Goal: Find specific page/section: Find specific page/section

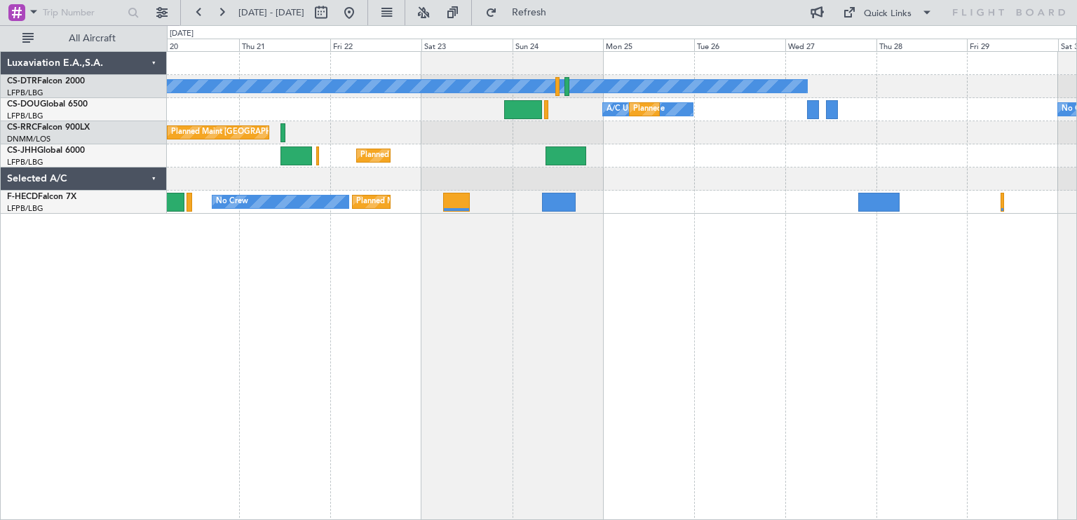
click at [290, 250] on div "No Crew Planned Maint Sofia A/C Unavailable Planned Maint [GEOGRAPHIC_DATA] ([G…" at bounding box center [622, 285] width 910 height 469
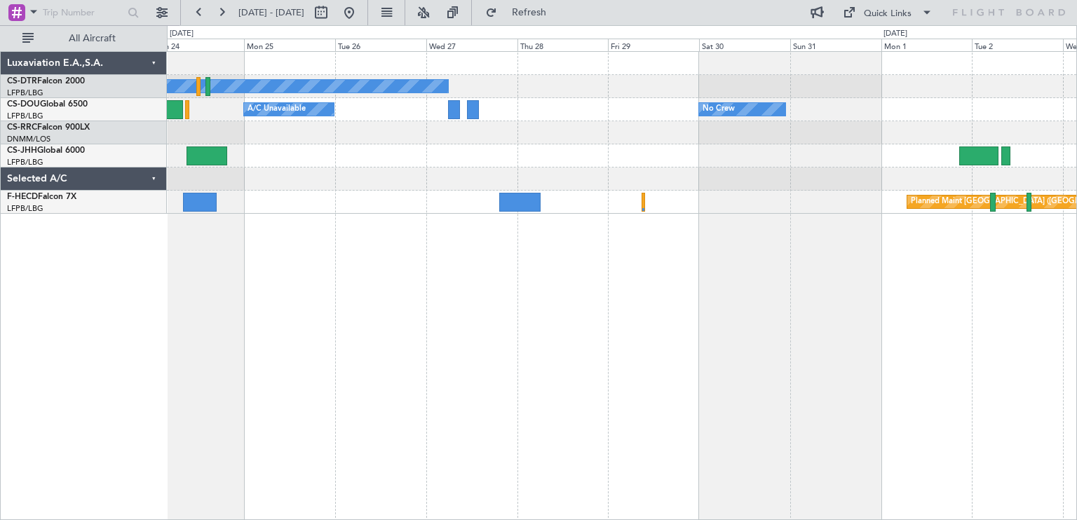
click at [332, 194] on div "No Crew No Crew Planned Maint [GEOGRAPHIC_DATA] ([GEOGRAPHIC_DATA]) A/C Unavail…" at bounding box center [622, 285] width 910 height 469
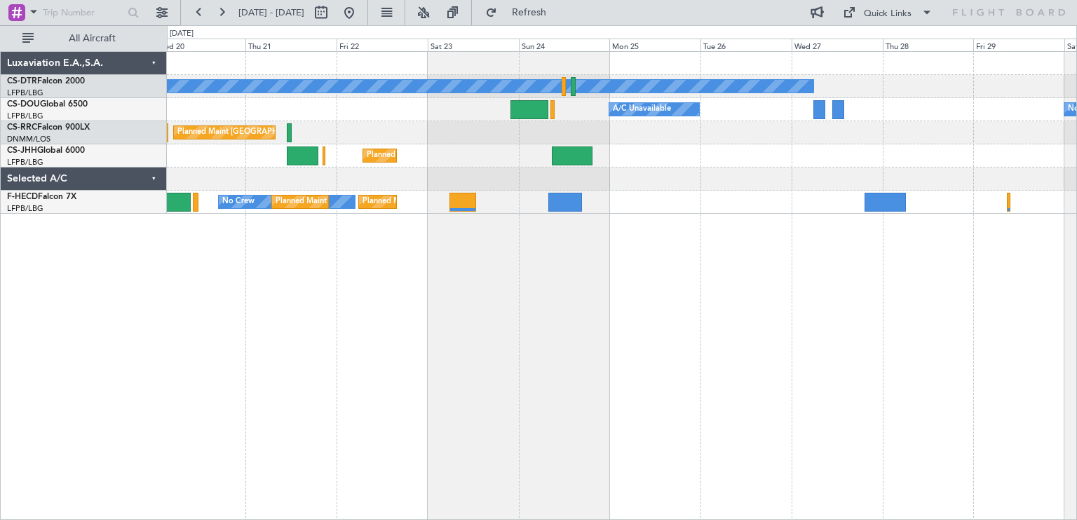
click at [832, 254] on div "No Crew Planned Maint Sofia No Crew Planned Maint [GEOGRAPHIC_DATA] ([GEOGRAPHI…" at bounding box center [622, 285] width 910 height 469
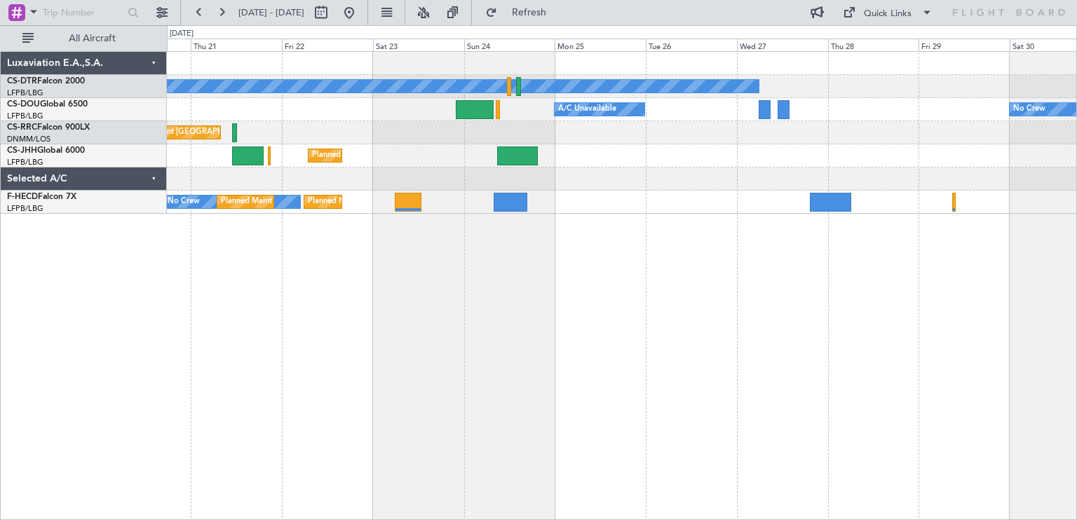
click at [527, 285] on div "No Crew Planned Maint Sofia Planned Maint [GEOGRAPHIC_DATA] ([GEOGRAPHIC_DATA])…" at bounding box center [622, 285] width 910 height 469
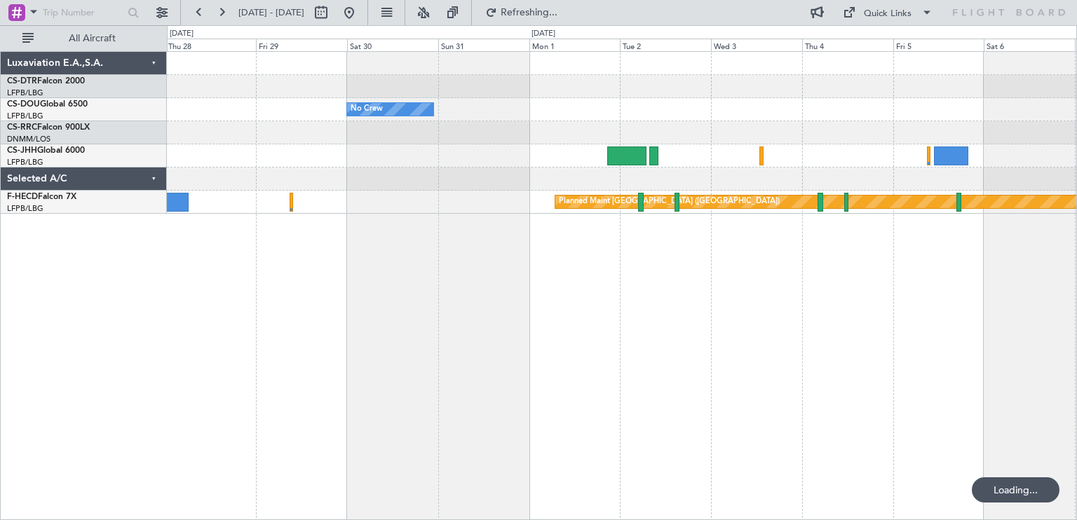
click at [367, 262] on div "No Crew No Crew Planned Maint [GEOGRAPHIC_DATA] ([GEOGRAPHIC_DATA]) A/C Unavail…" at bounding box center [622, 285] width 910 height 469
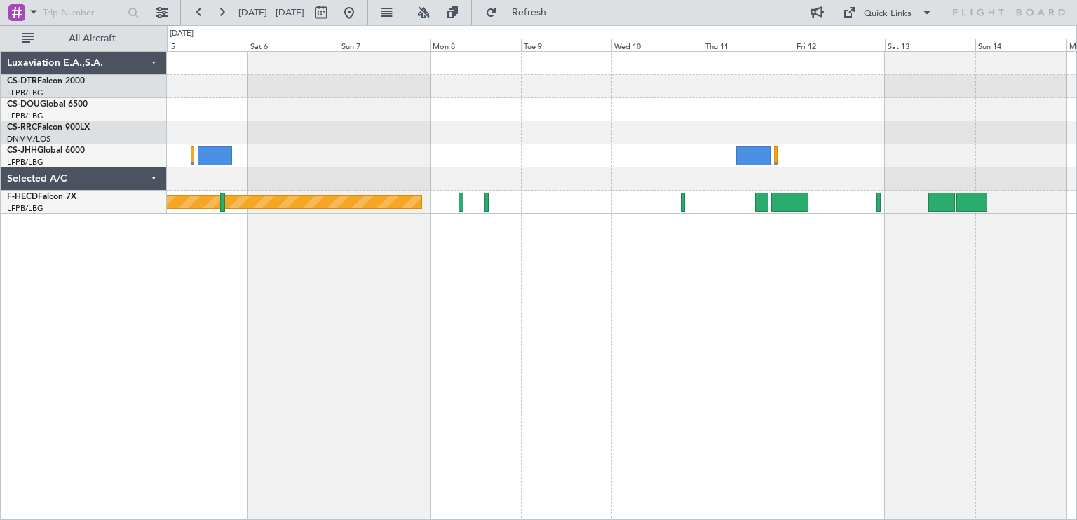
click at [208, 257] on div "Planned Maint [GEOGRAPHIC_DATA] ([GEOGRAPHIC_DATA])" at bounding box center [622, 285] width 910 height 469
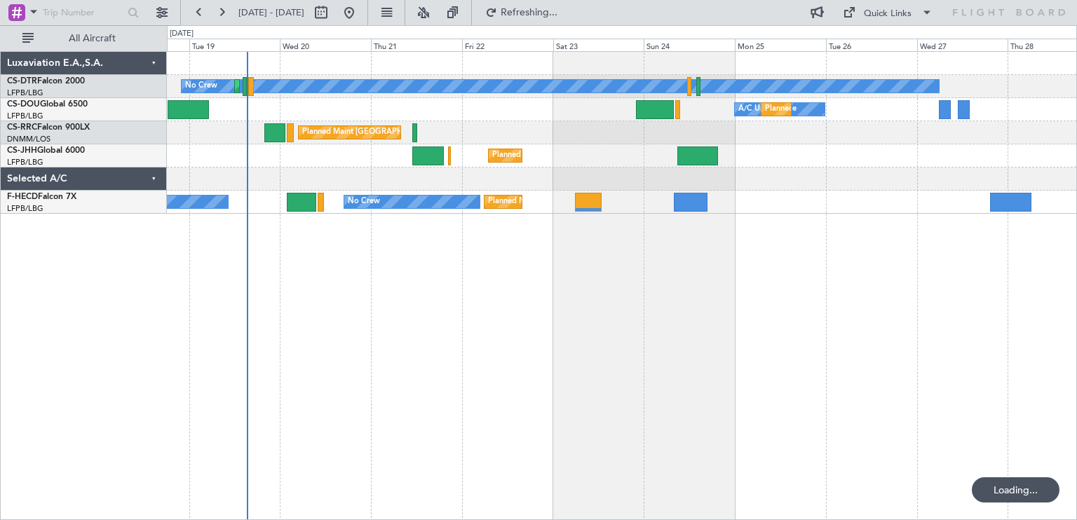
click at [405, 307] on div "No Crew Planned Maint Sofia A/C Unavailable Planned Maint [GEOGRAPHIC_DATA] ([G…" at bounding box center [622, 285] width 910 height 469
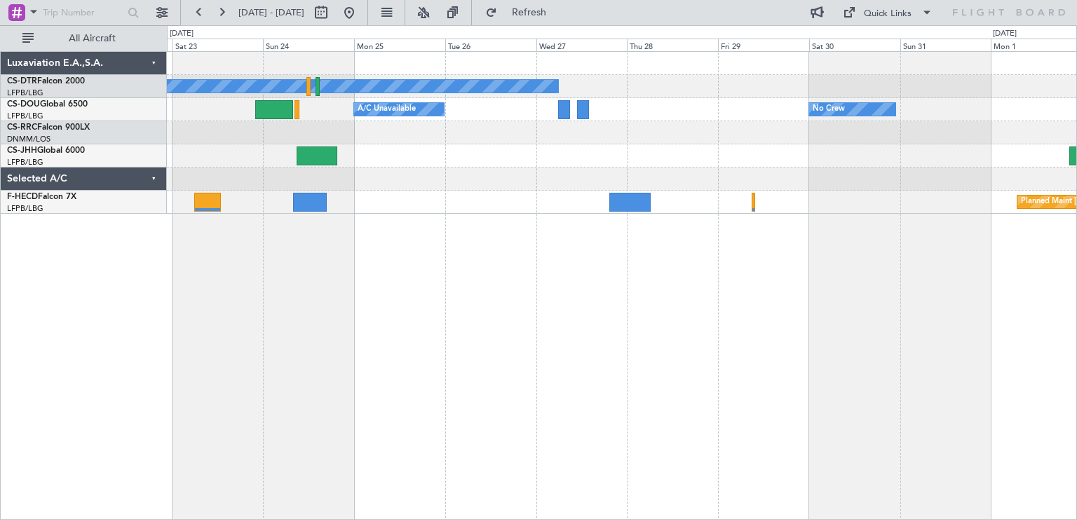
click at [292, 302] on div "No Crew Planned Maint Paris (Le Bourget) A/C Unavailable No Crew Planned Maint …" at bounding box center [622, 285] width 910 height 469
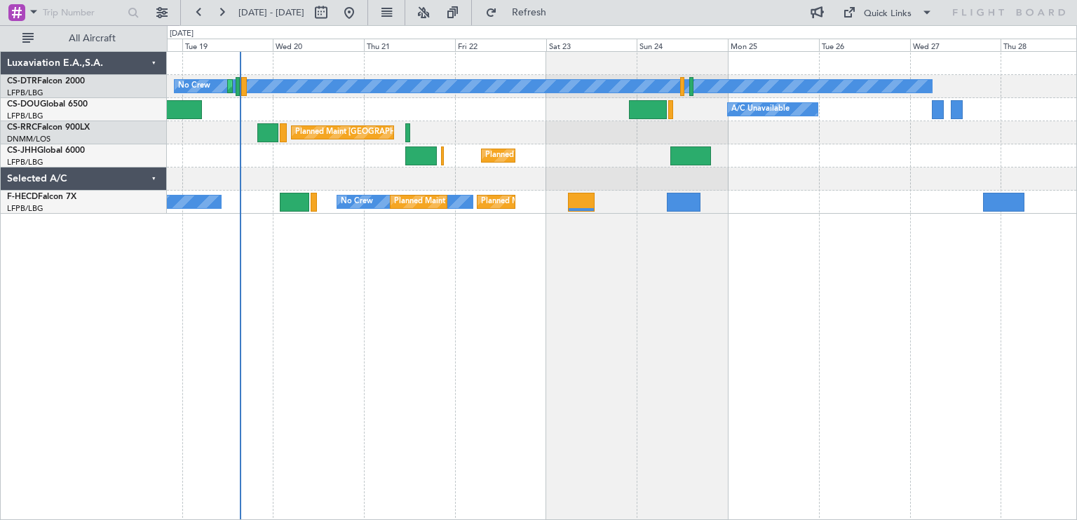
click at [757, 207] on div "No Crew Planned Maint Sofia Planned Maint Paris (Le Bourget) A/C Unavailable Pl…" at bounding box center [622, 285] width 910 height 469
